Goal: Task Accomplishment & Management: Manage account settings

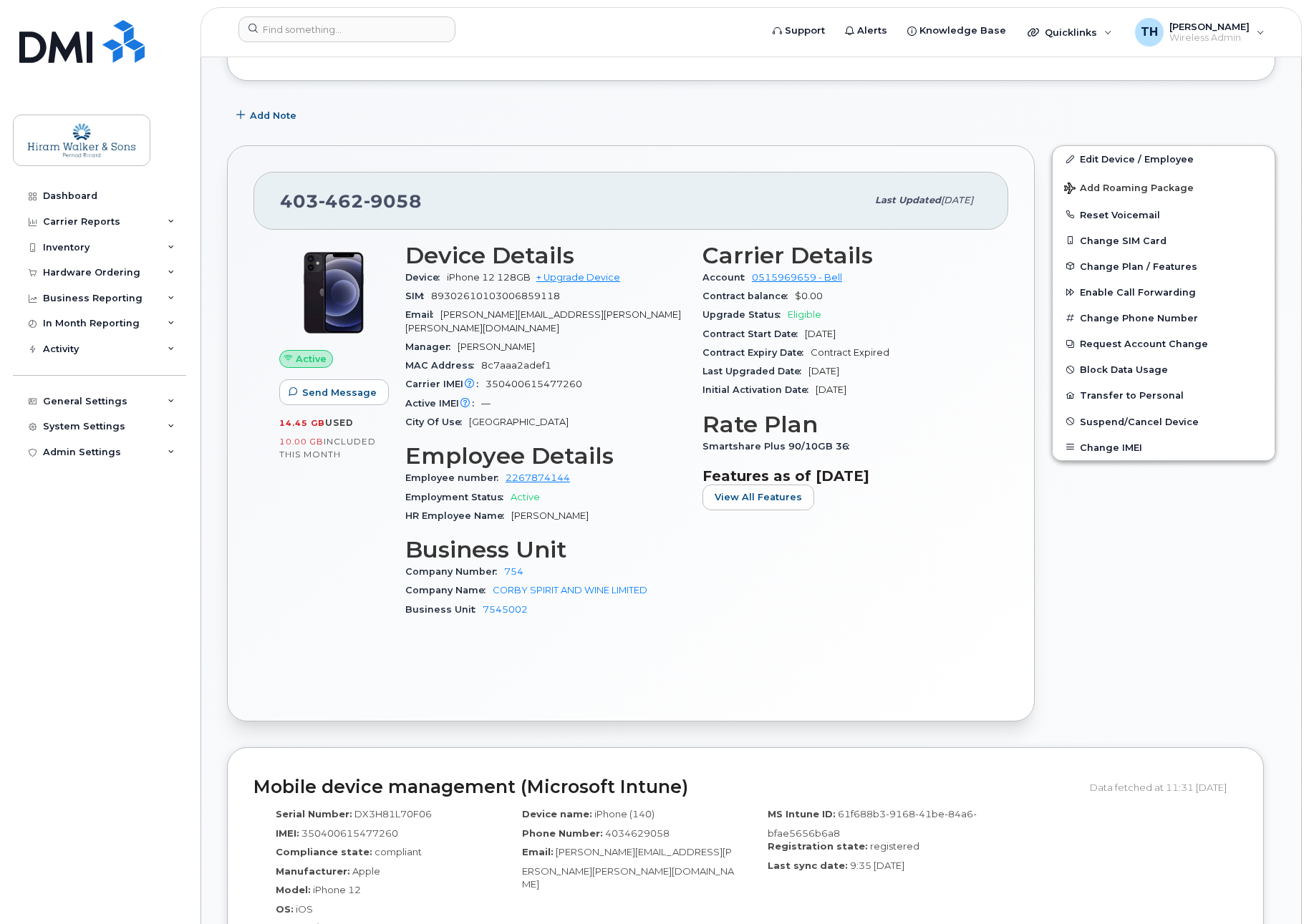
scroll to position [358, 0]
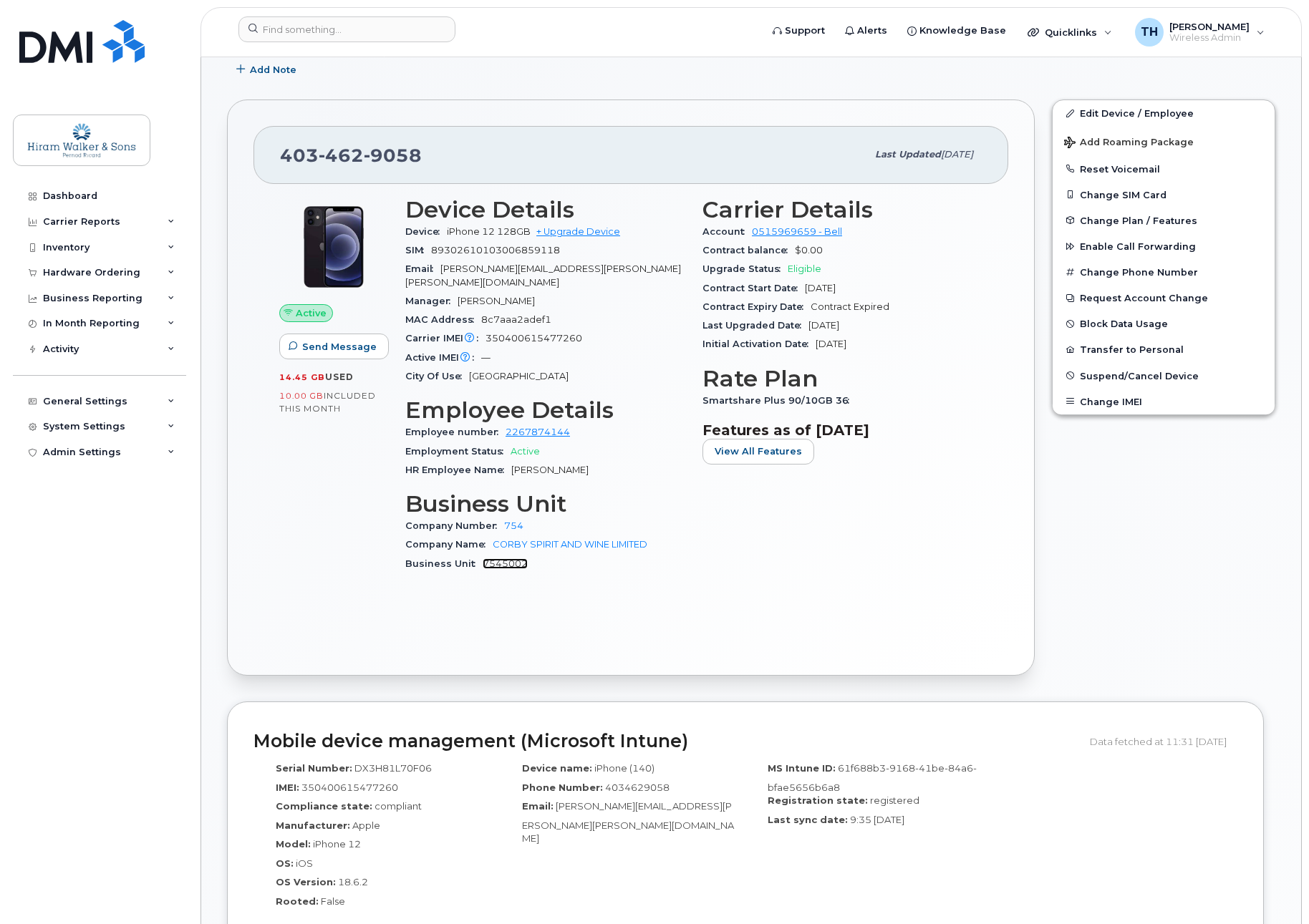
click at [494, 559] on link "7545002" at bounding box center [505, 564] width 46 height 11
click at [1151, 112] on link "Edit Device / Employee" at bounding box center [1163, 113] width 222 height 26
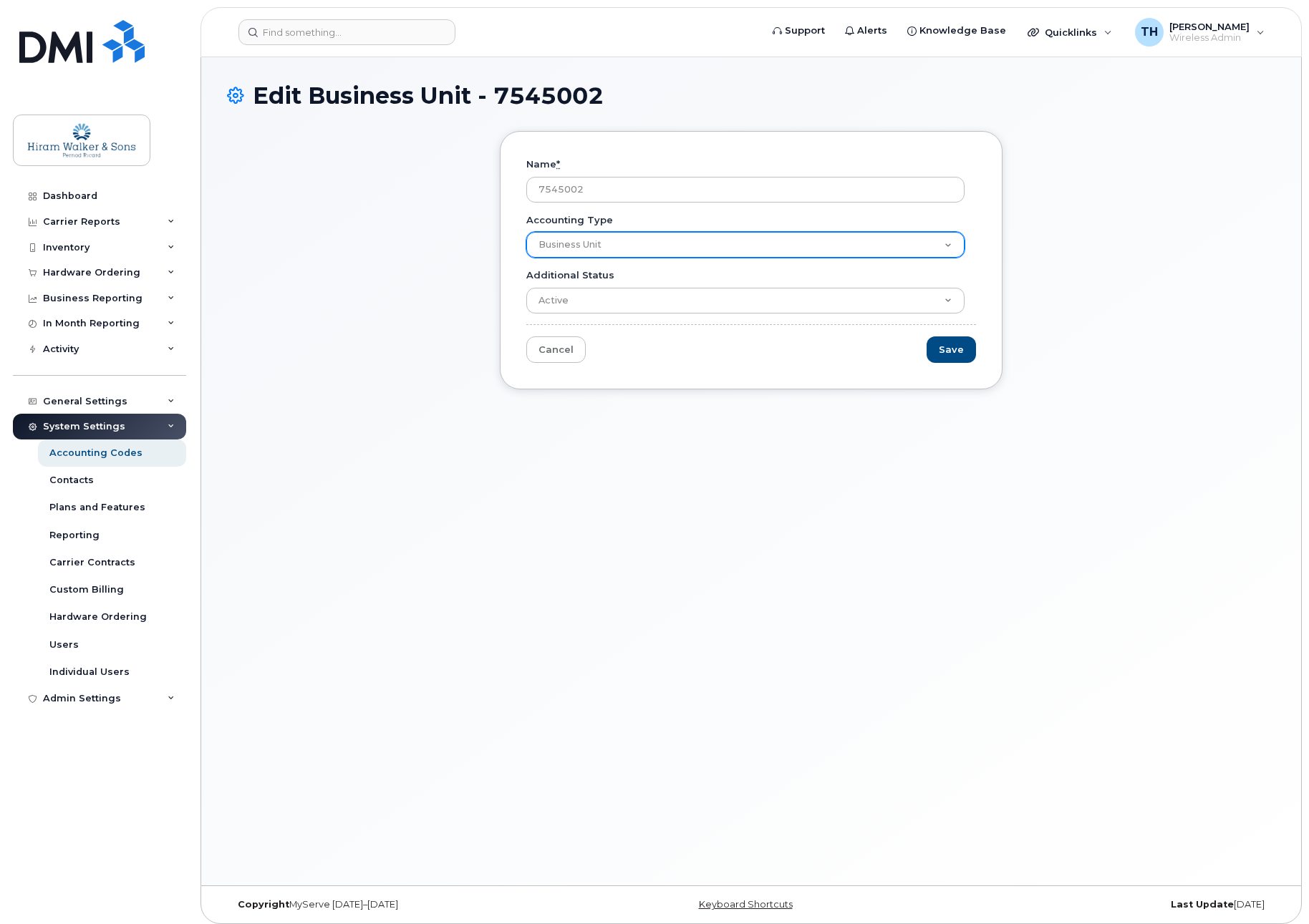
click at [655, 242] on select "Company Number Company Name Business Unit" at bounding box center [745, 245] width 438 height 26
click at [656, 242] on select "Company Number Company Name Business Unit" at bounding box center [745, 245] width 438 height 26
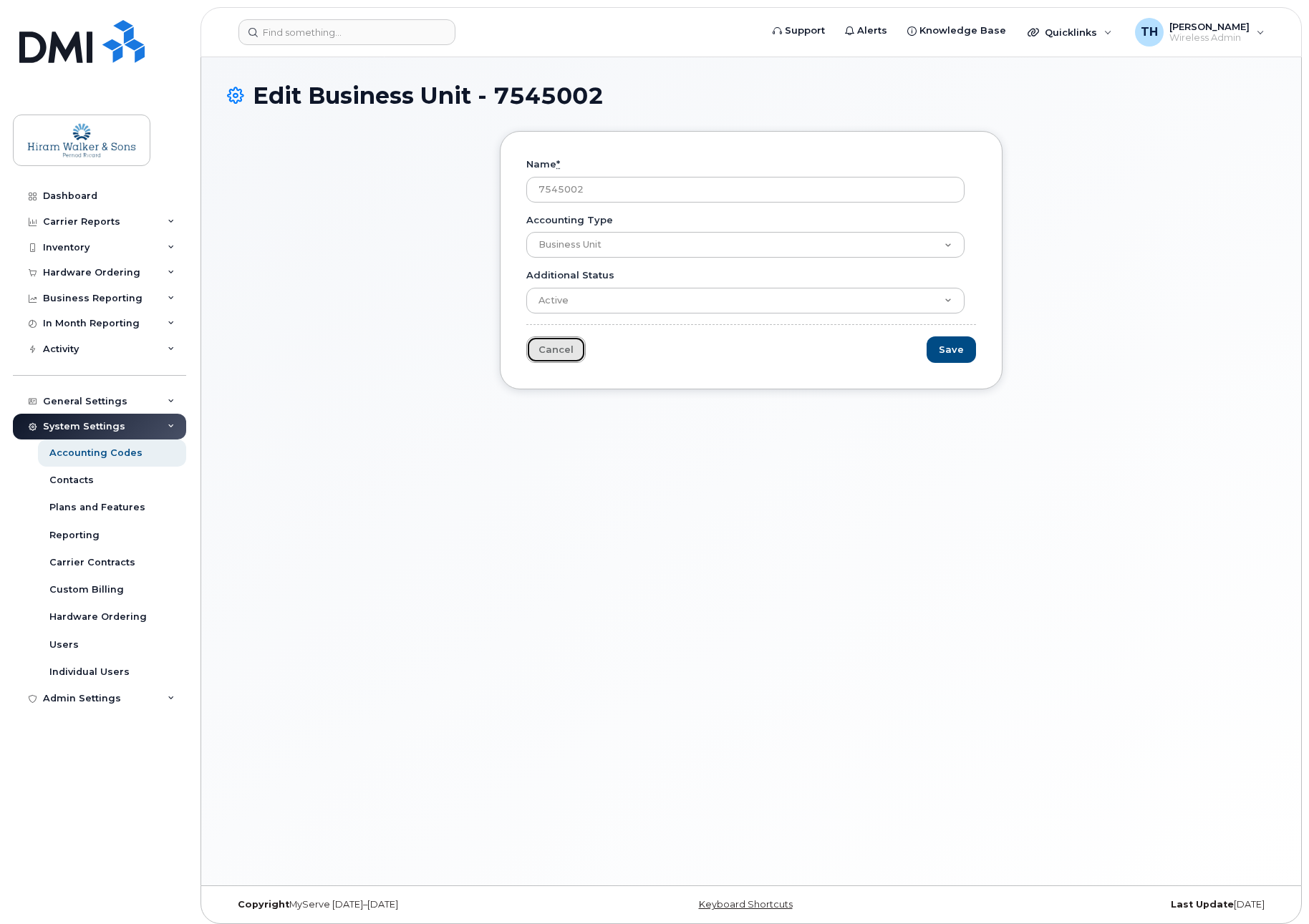
click at [560, 353] on link "Cancel" at bounding box center [555, 350] width 59 height 27
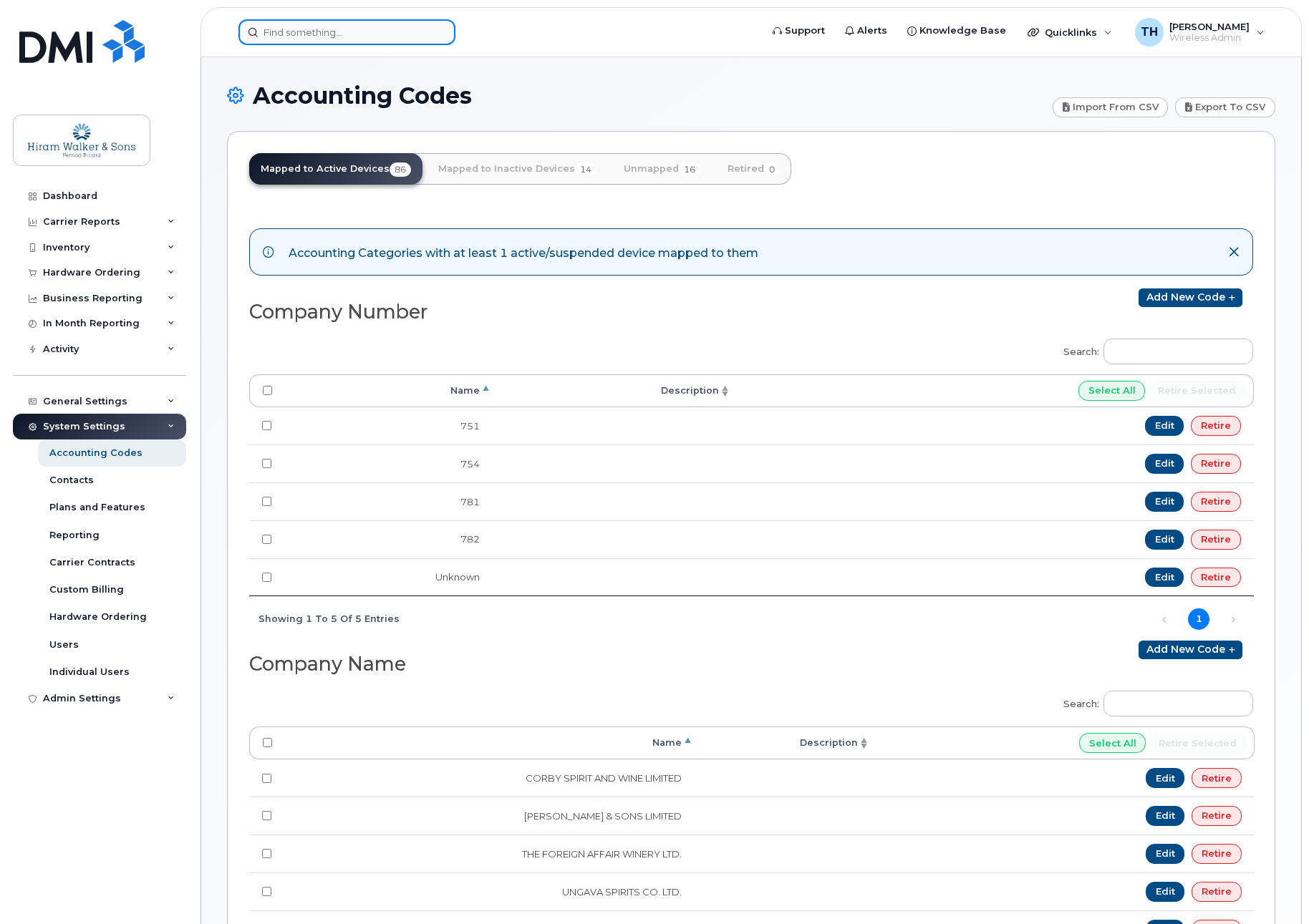
click at [412, 34] on input at bounding box center [347, 33] width 217 height 26
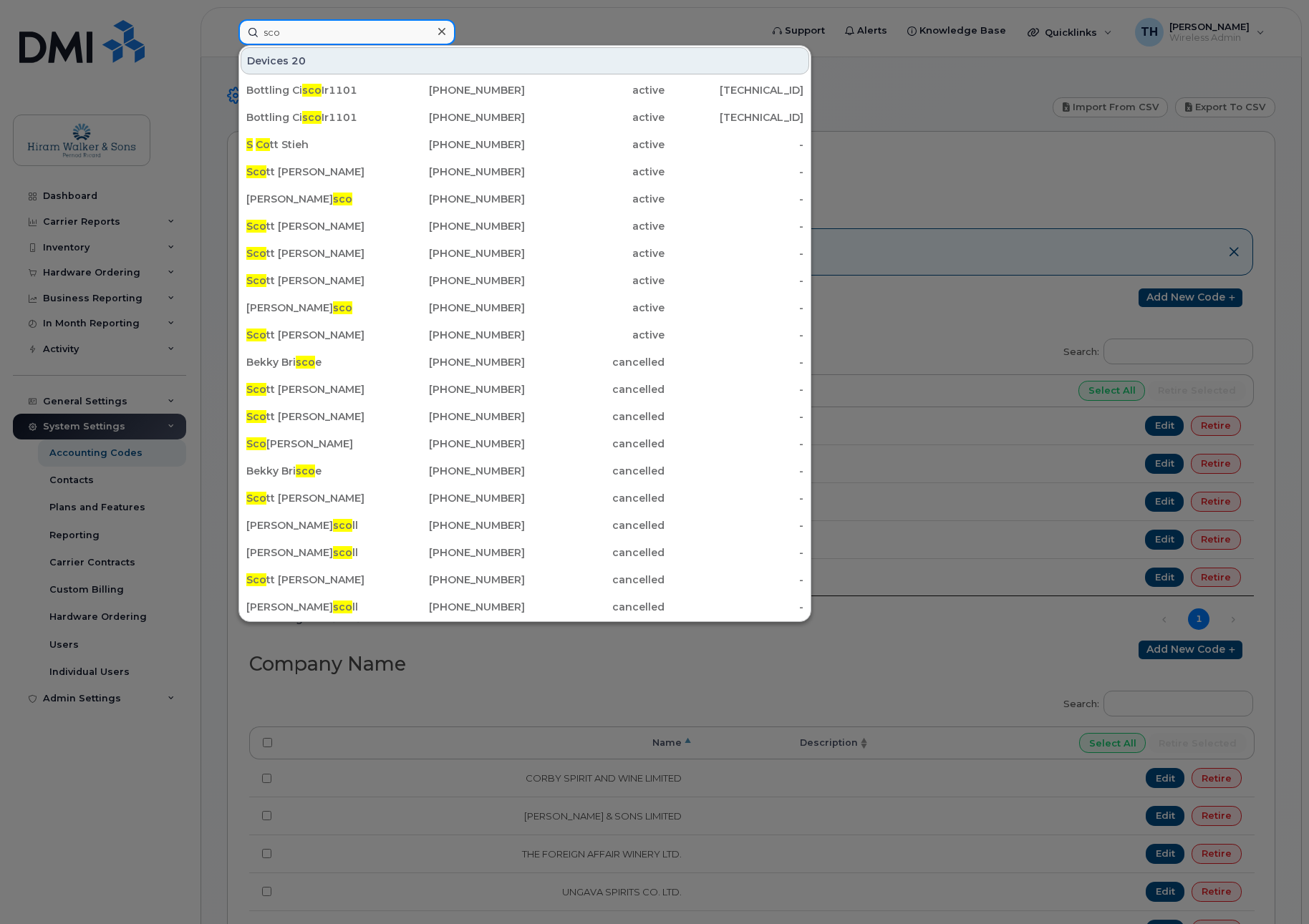
type input "sco"
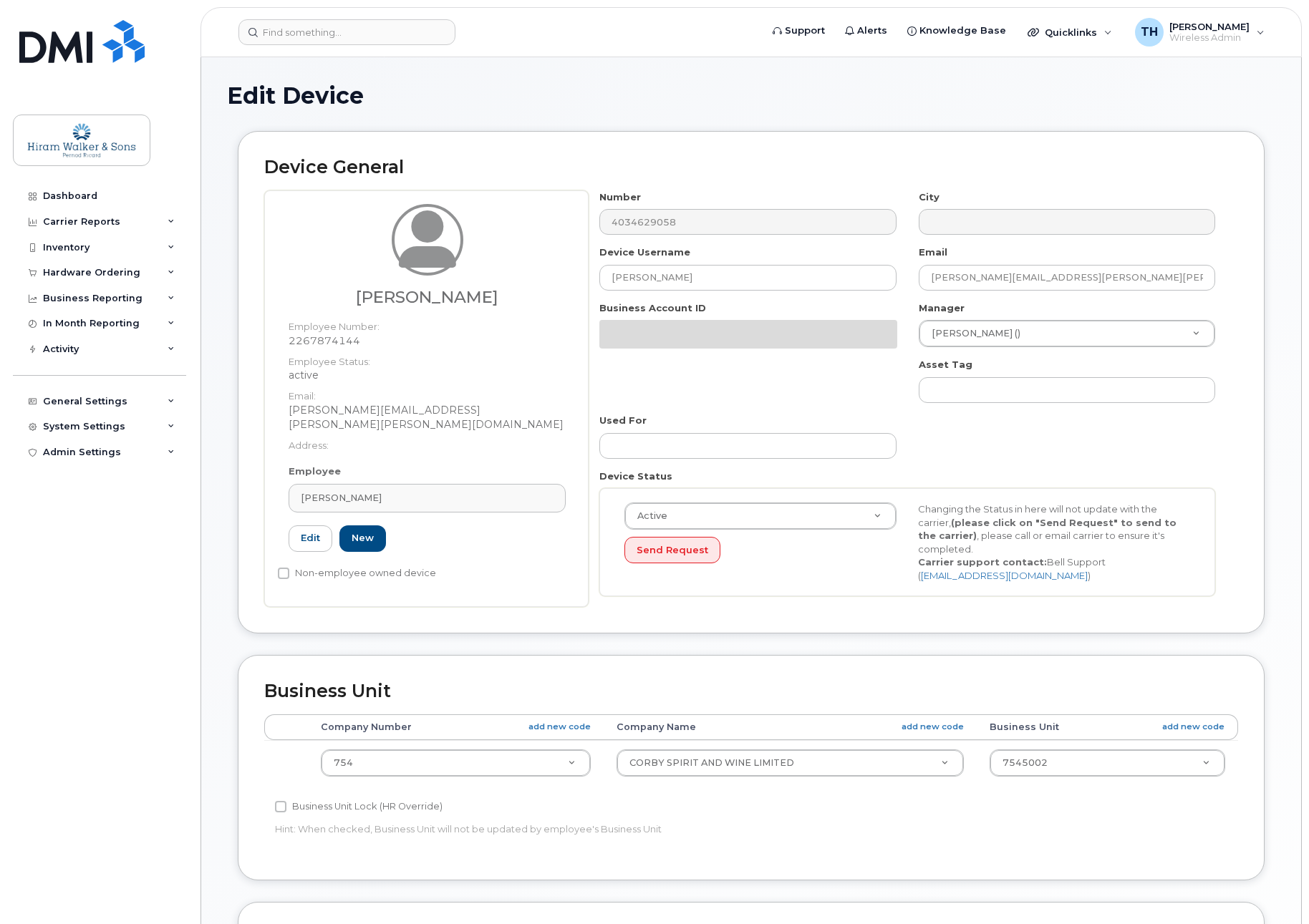
select select "459177"
select select "459182"
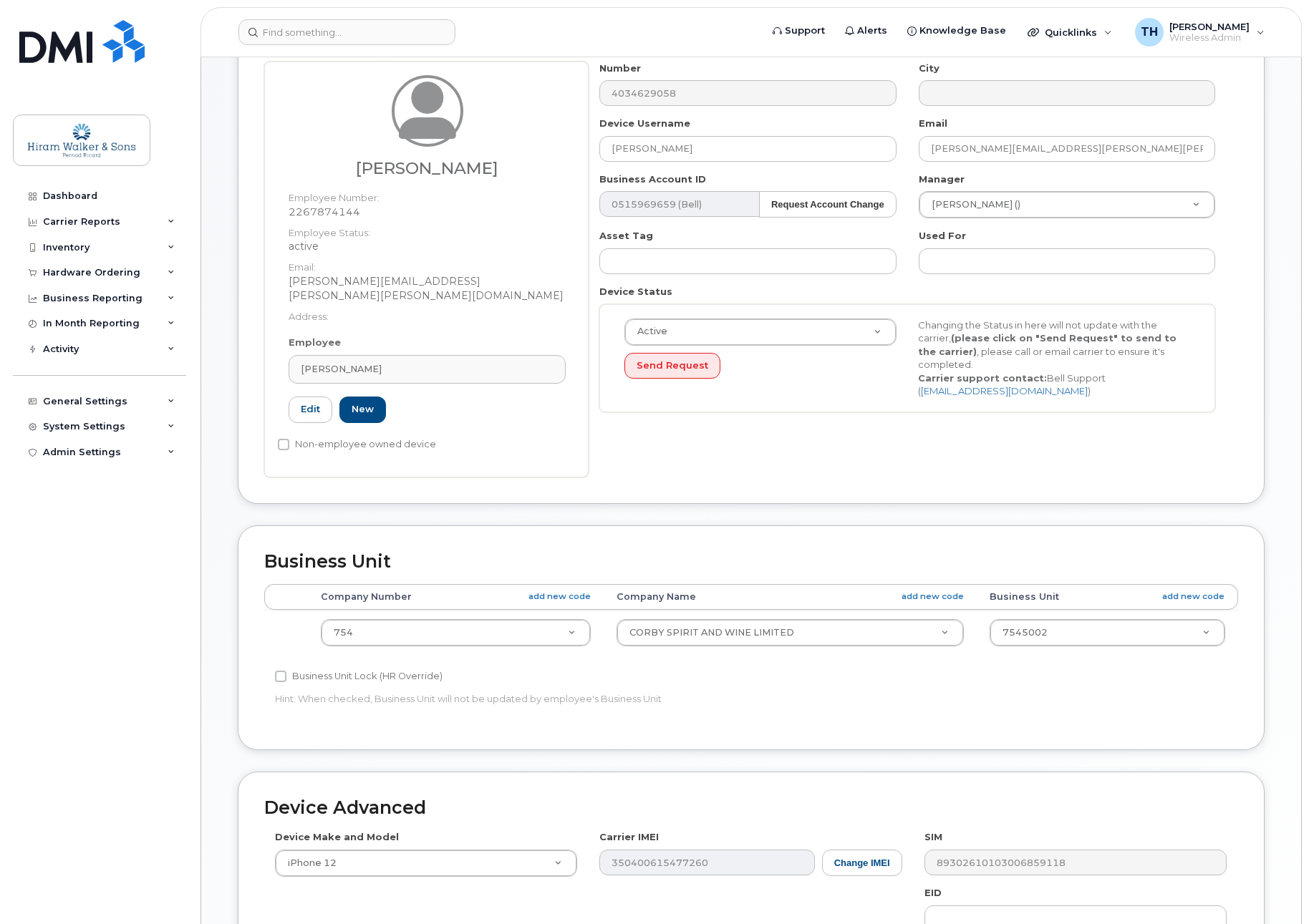
scroll to position [144, 0]
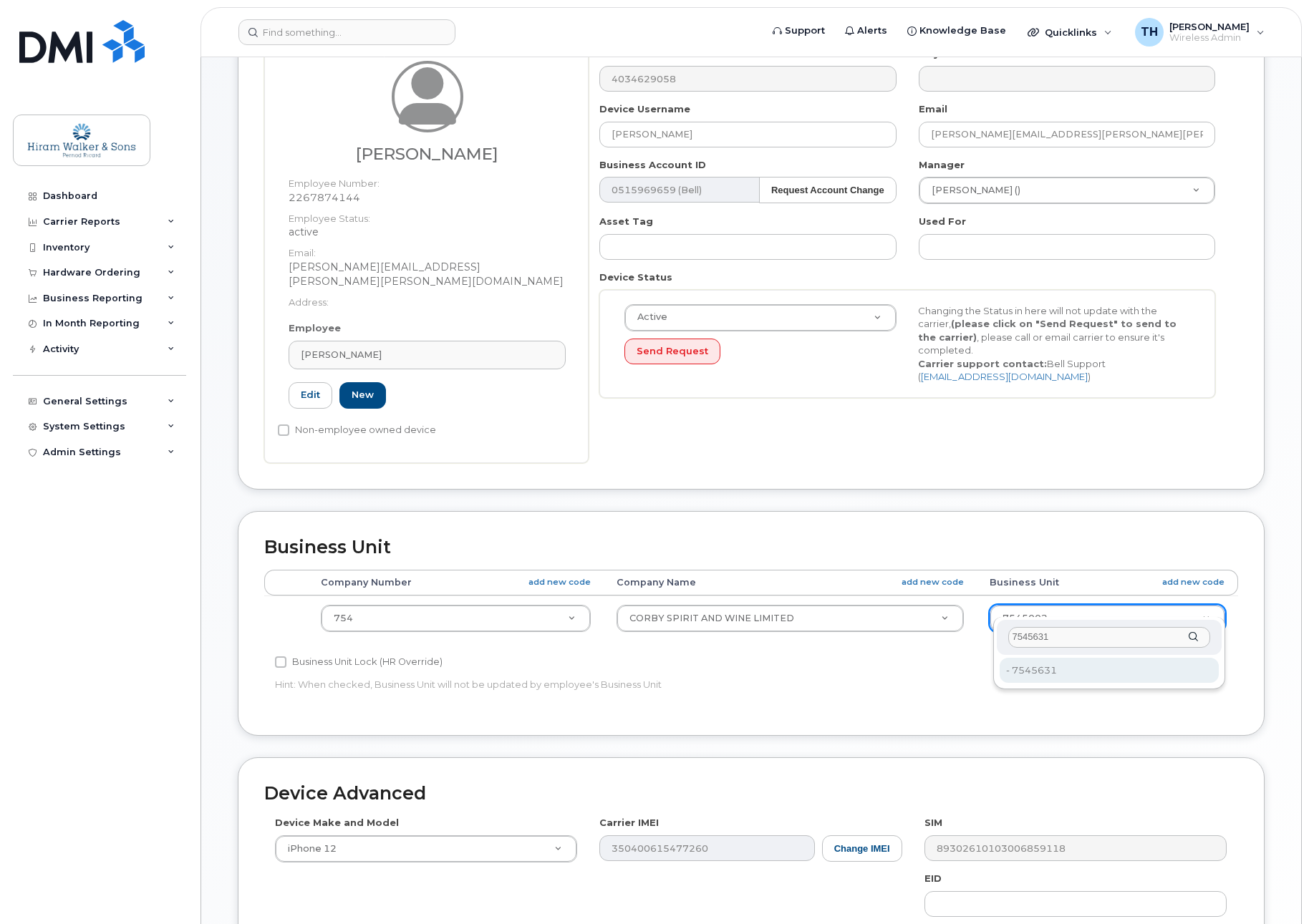
type input "7545631"
type input "22644638"
type input "754"
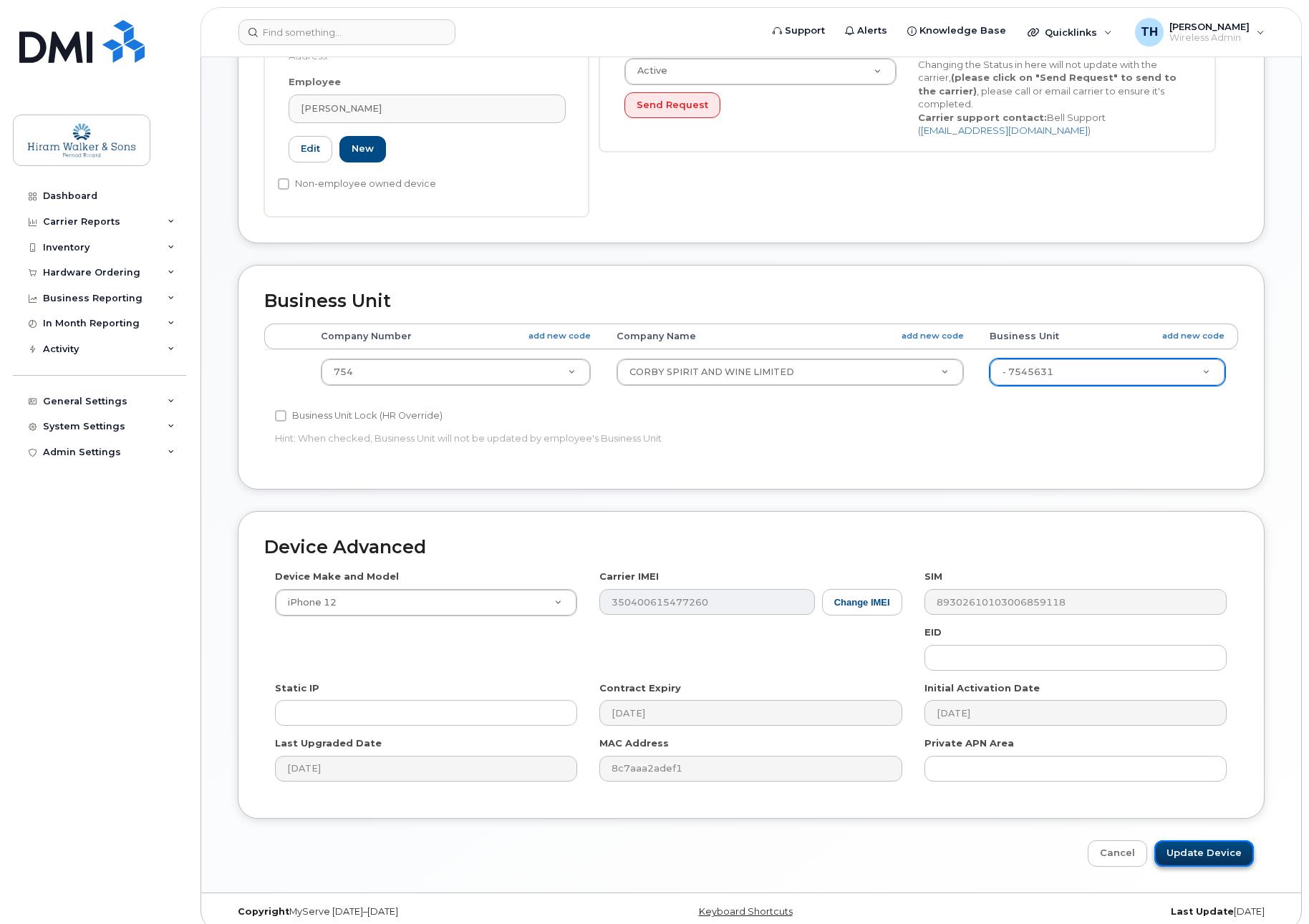
click at [1216, 842] on input "Update Device" at bounding box center [1203, 854] width 99 height 27
type input "Saving..."
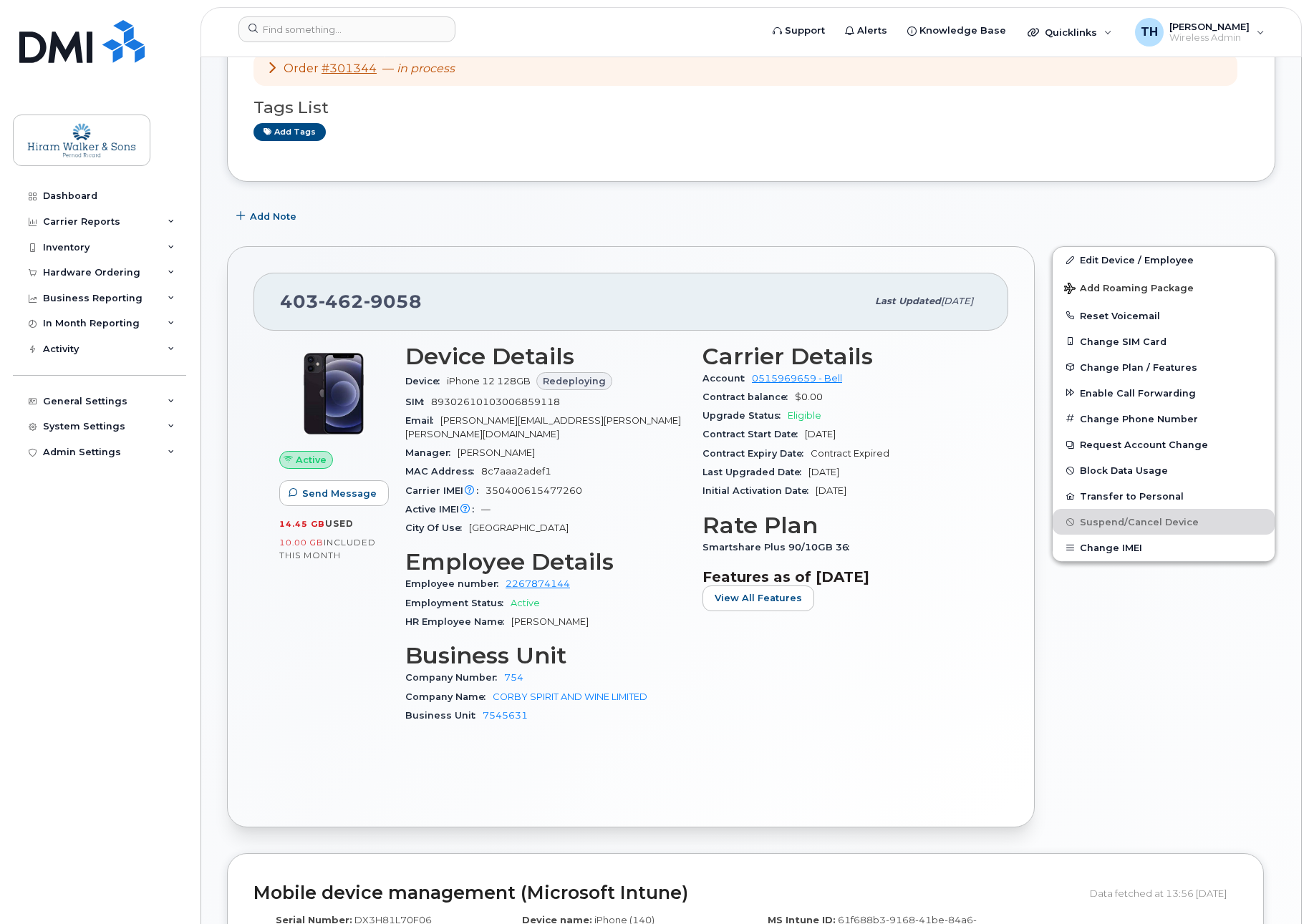
scroll to position [286, 0]
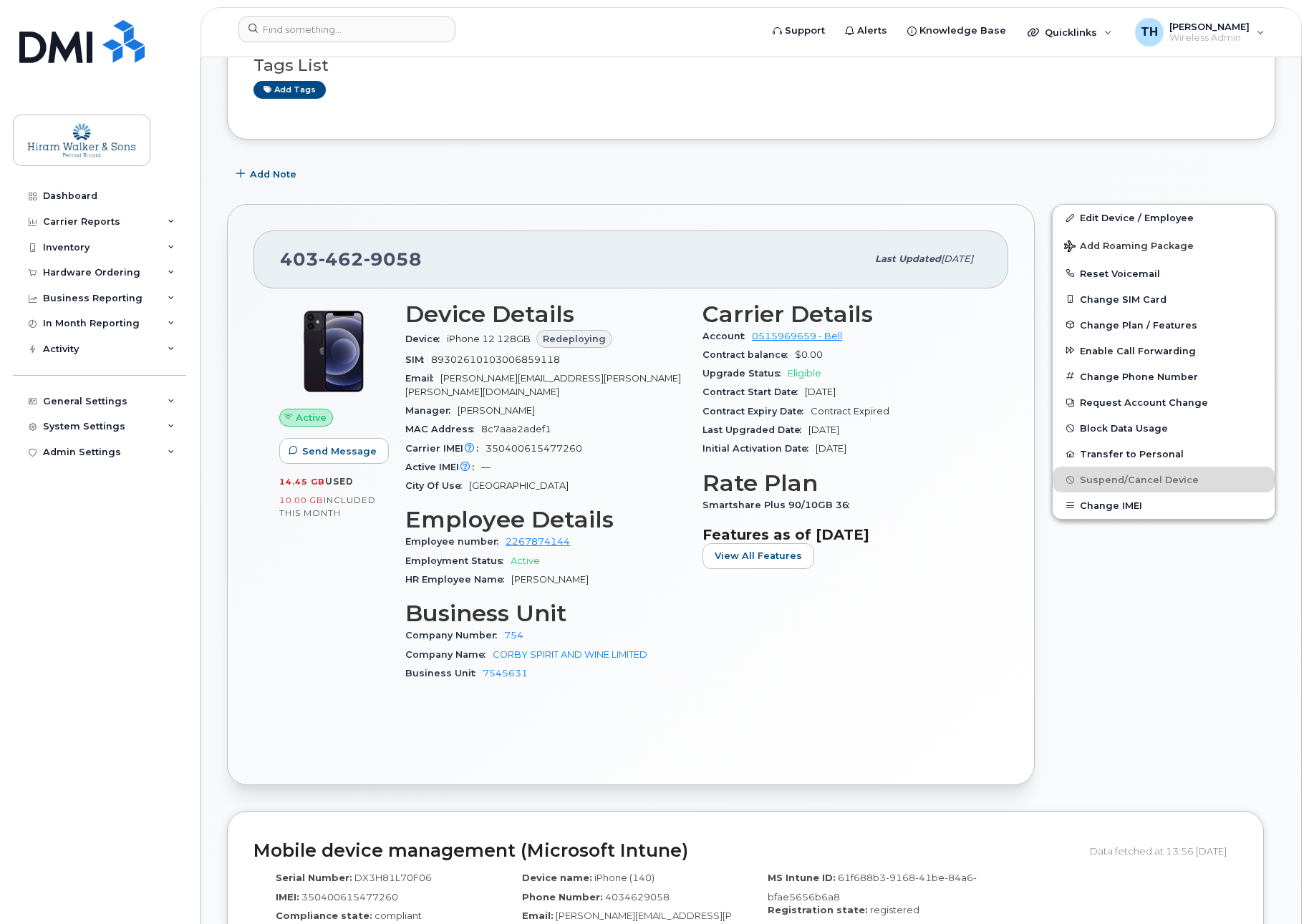
click at [52, 712] on div "Dashboard Carrier Reports Monthly Billing Data Daily Data Pooling Data Behavior…" at bounding box center [101, 543] width 177 height 720
